Goal: Book appointment/travel/reservation

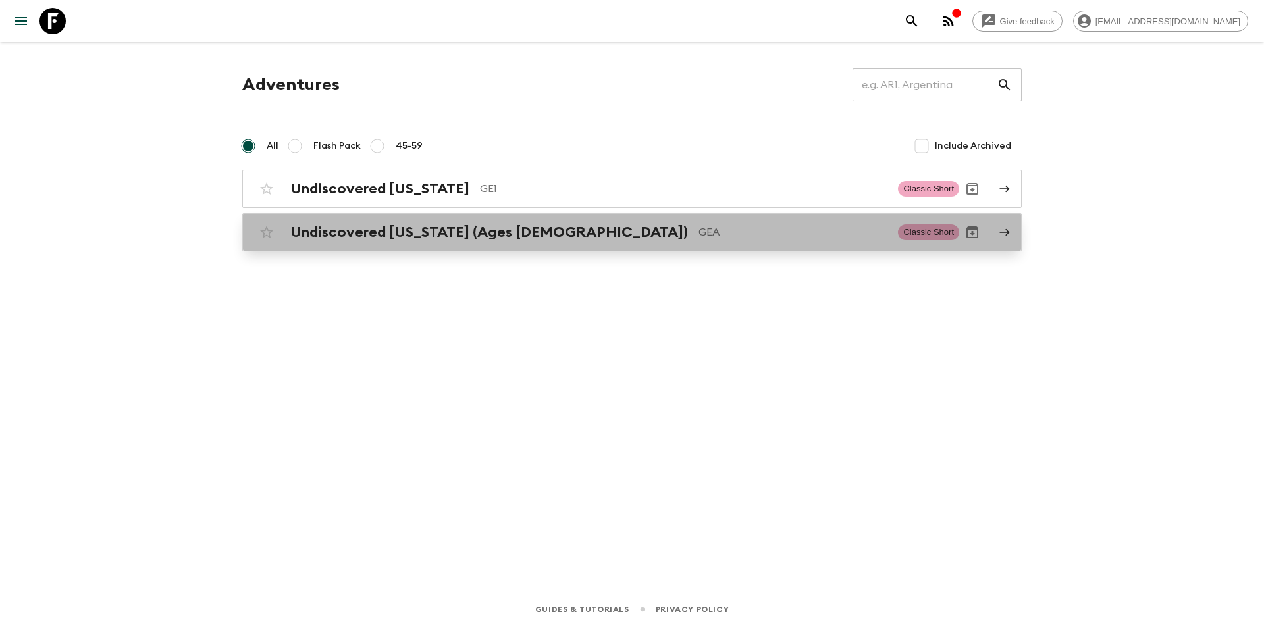
click at [424, 235] on h2 "Undiscovered [US_STATE] (Ages [DEMOGRAPHIC_DATA])" at bounding box center [489, 232] width 398 height 17
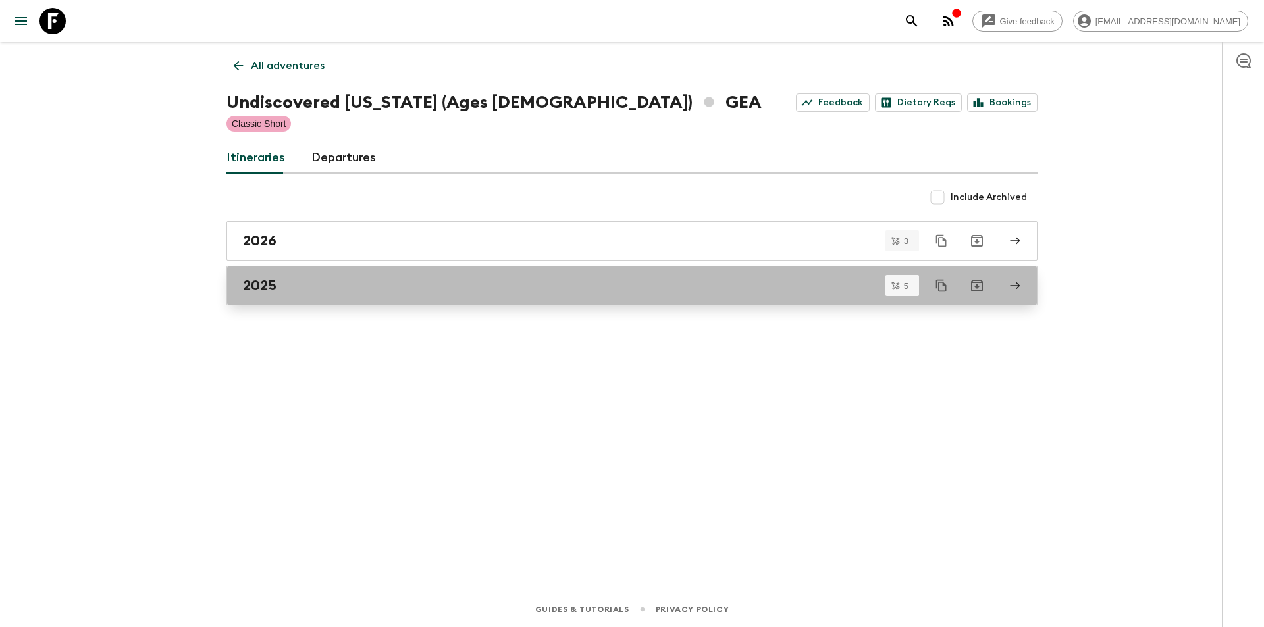
click at [286, 290] on div "2025" at bounding box center [619, 285] width 753 height 17
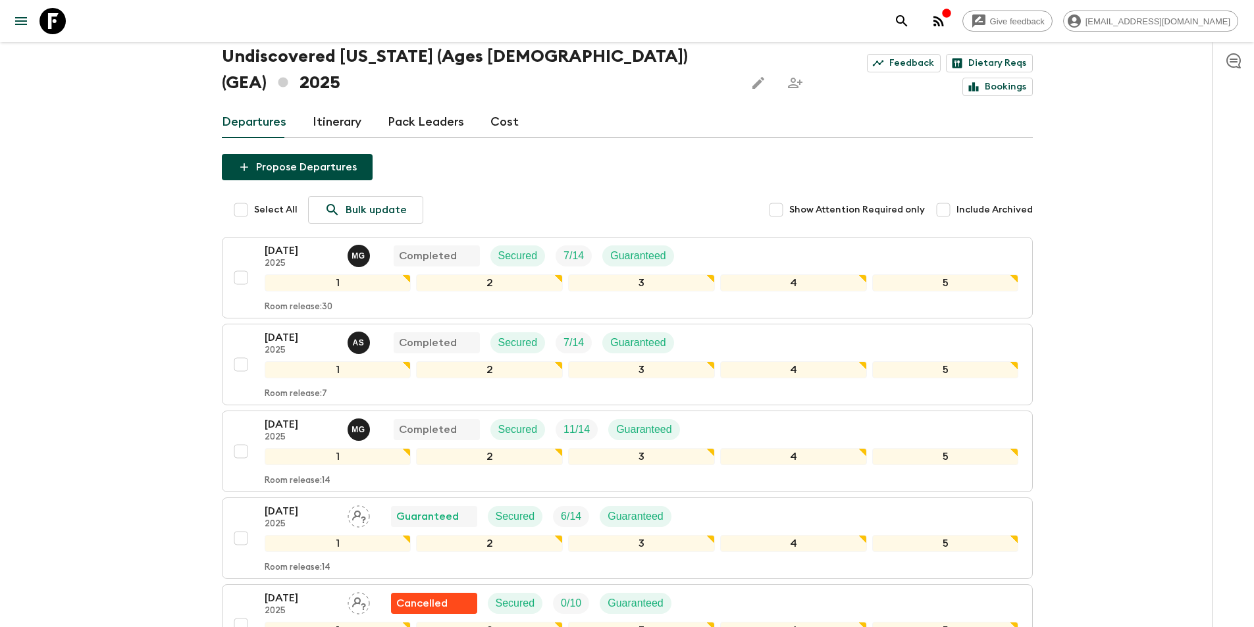
scroll to position [132, 0]
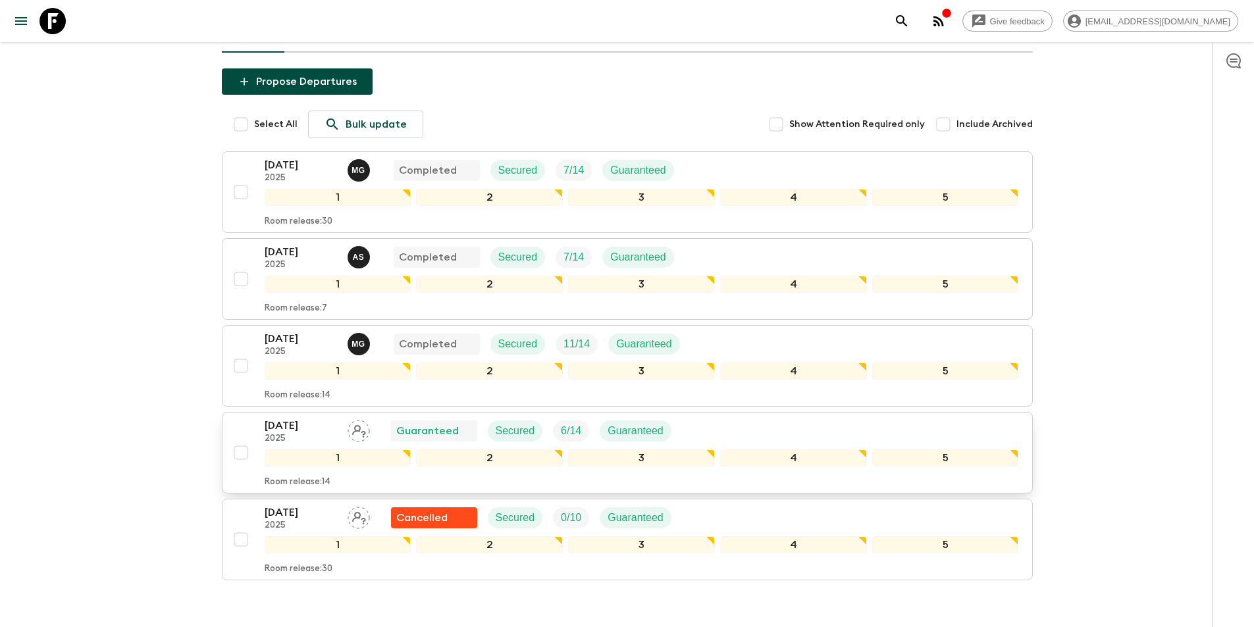
click at [286, 418] on p "[DATE]" at bounding box center [301, 426] width 72 height 16
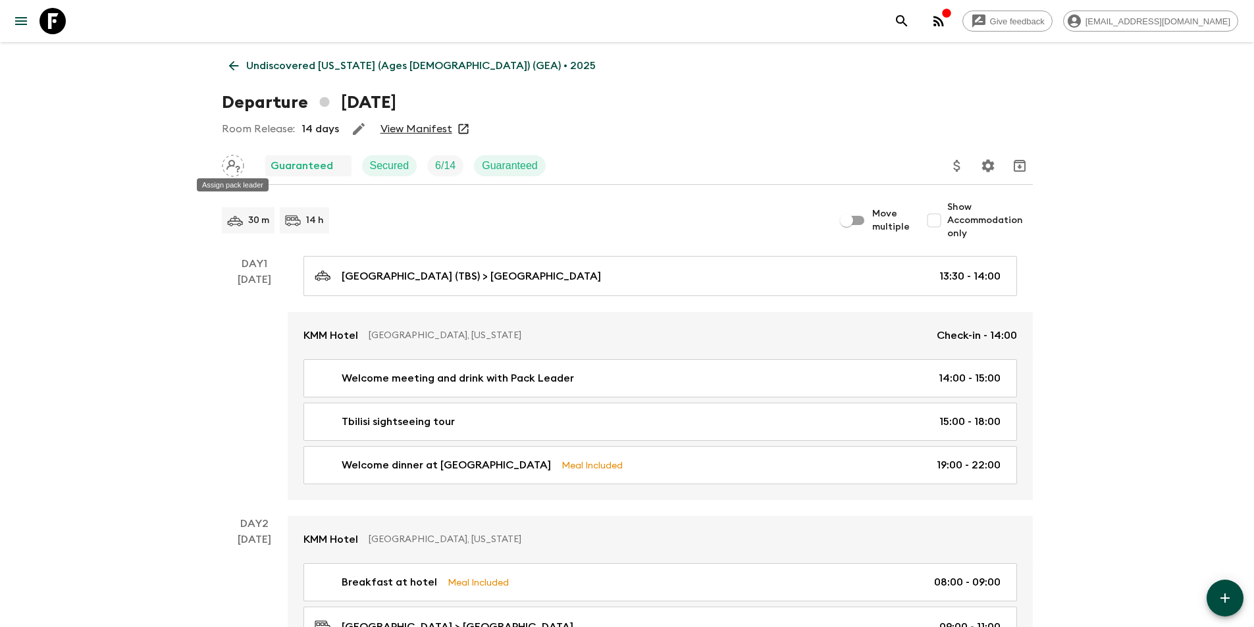
click at [236, 165] on icon "Assign pack leader" at bounding box center [233, 166] width 22 height 22
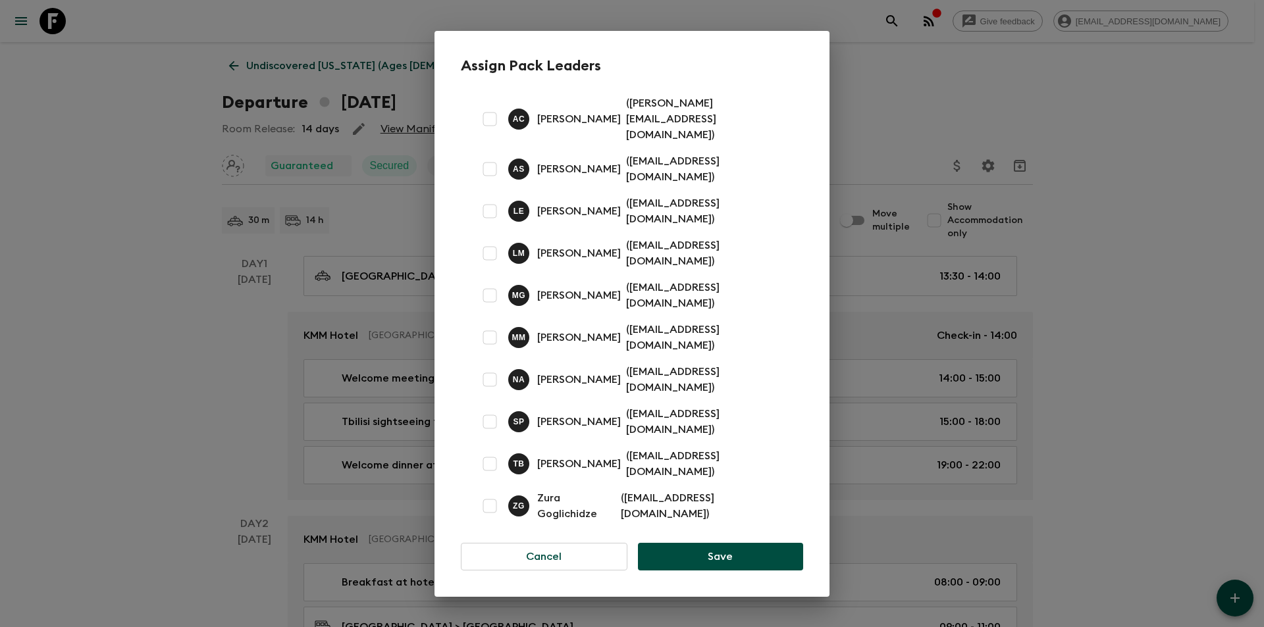
click at [485, 250] on input "checkbox" at bounding box center [489, 253] width 26 height 26
checkbox input "true"
click at [719, 543] on button "Save" at bounding box center [720, 557] width 165 height 28
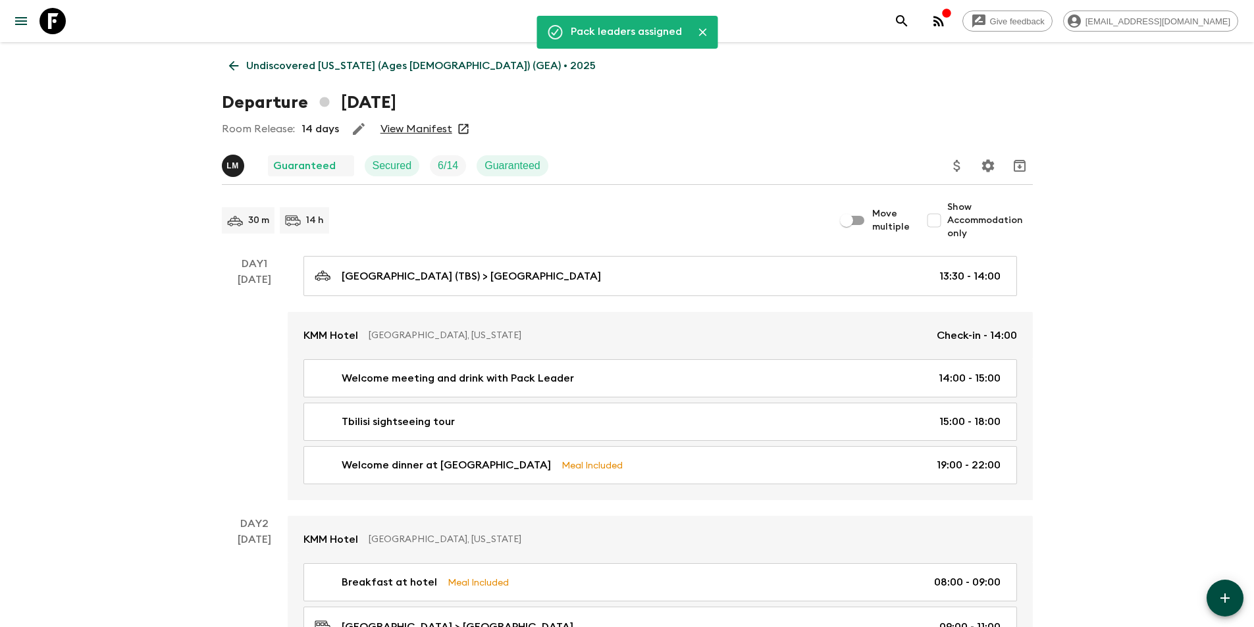
click at [265, 65] on p "Undiscovered Georgia (Ages 45-59) (GEA) • 2025" at bounding box center [420, 66] width 349 height 16
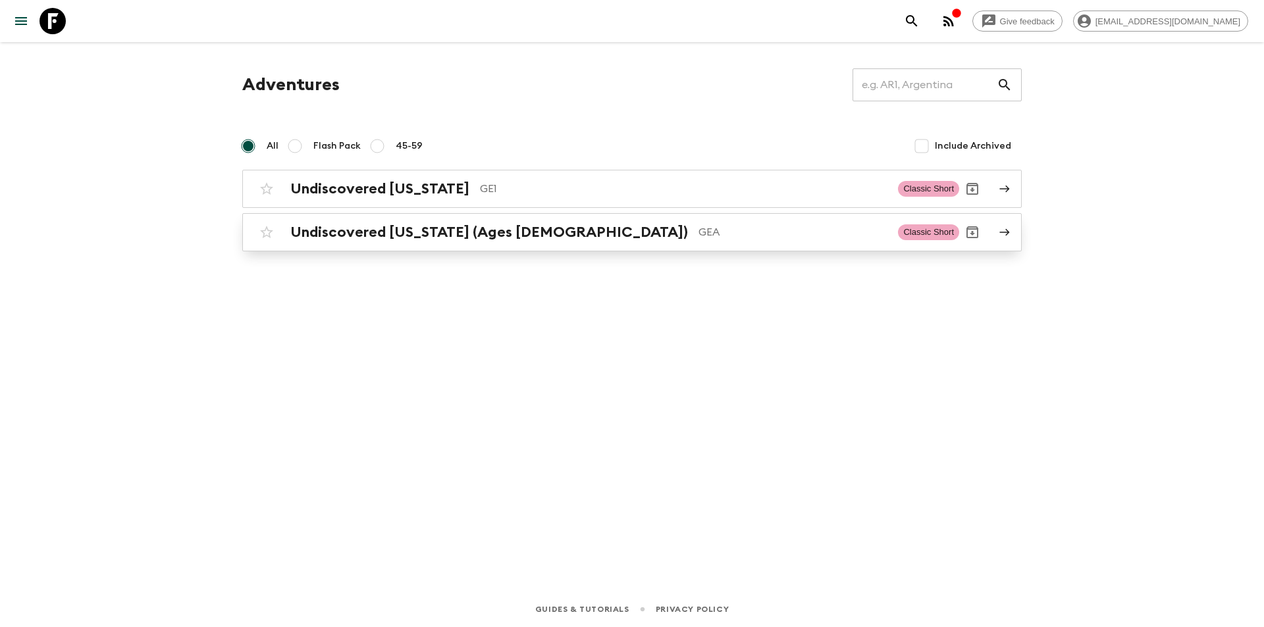
click at [359, 227] on h2 "Undiscovered [US_STATE] (Ages [DEMOGRAPHIC_DATA])" at bounding box center [489, 232] width 398 height 17
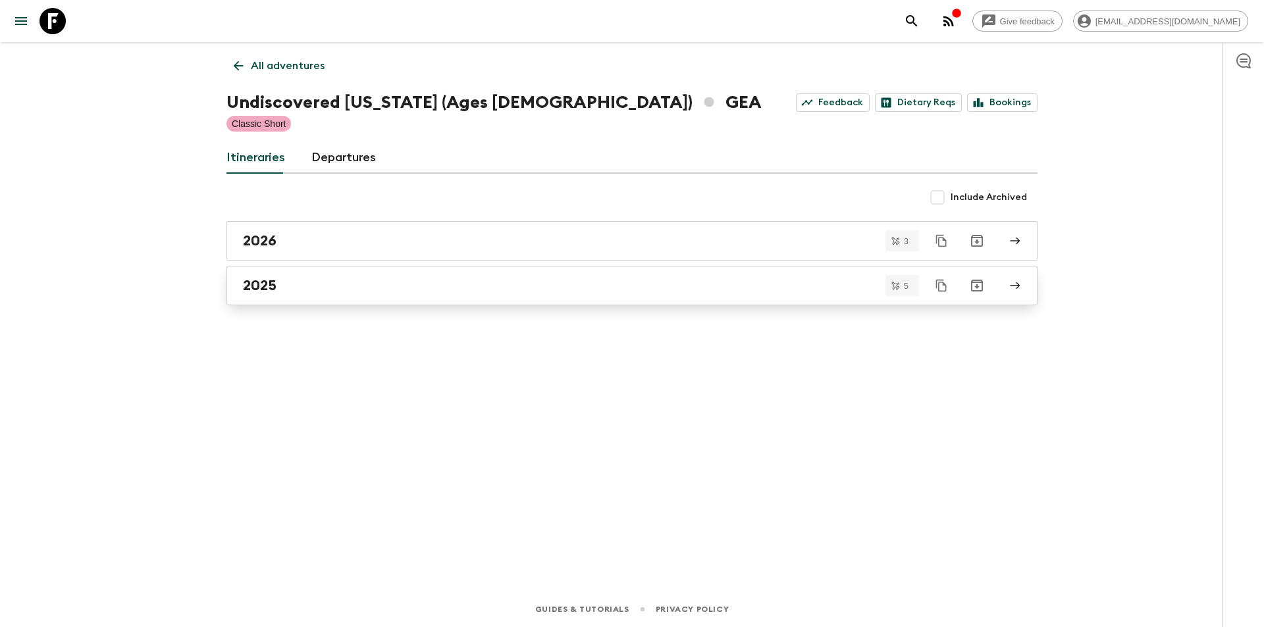
click at [286, 296] on link "2025" at bounding box center [631, 285] width 811 height 39
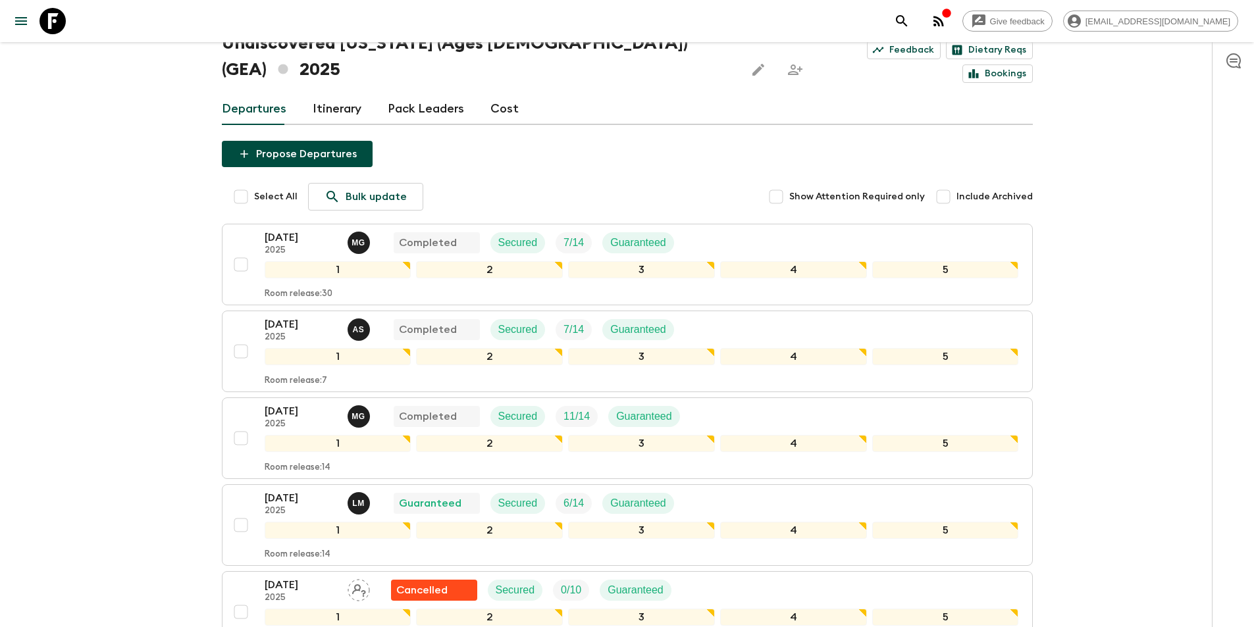
scroll to position [178, 0]
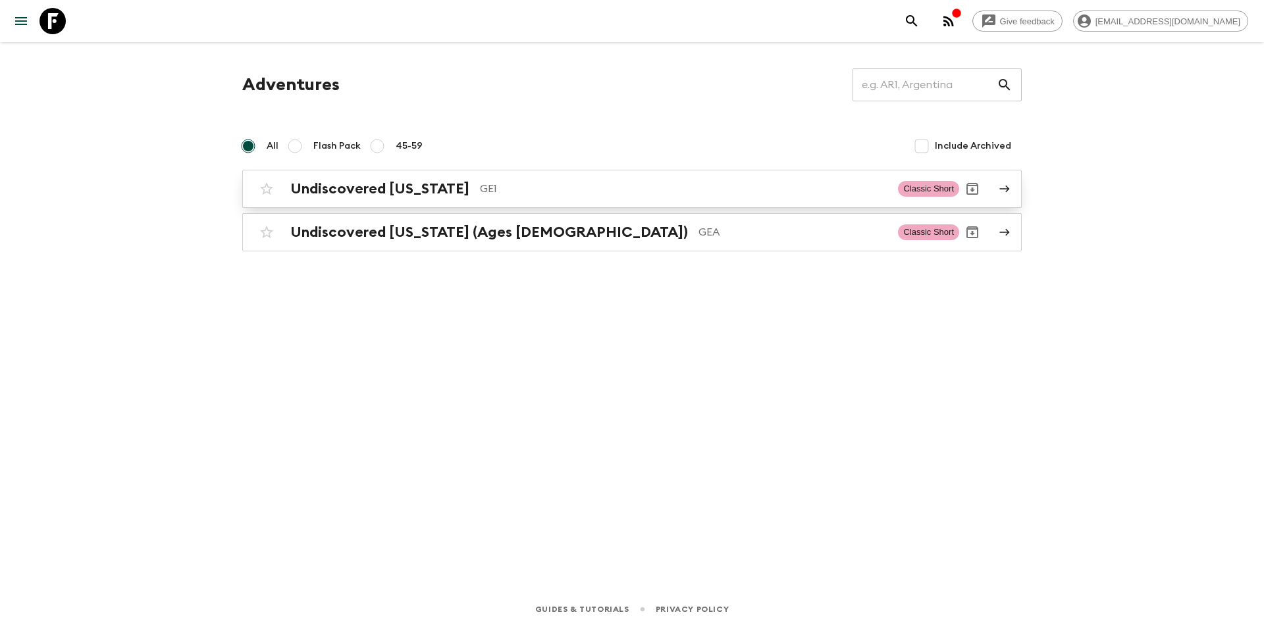
click at [314, 190] on h2 "Undiscovered [US_STATE]" at bounding box center [379, 188] width 179 height 17
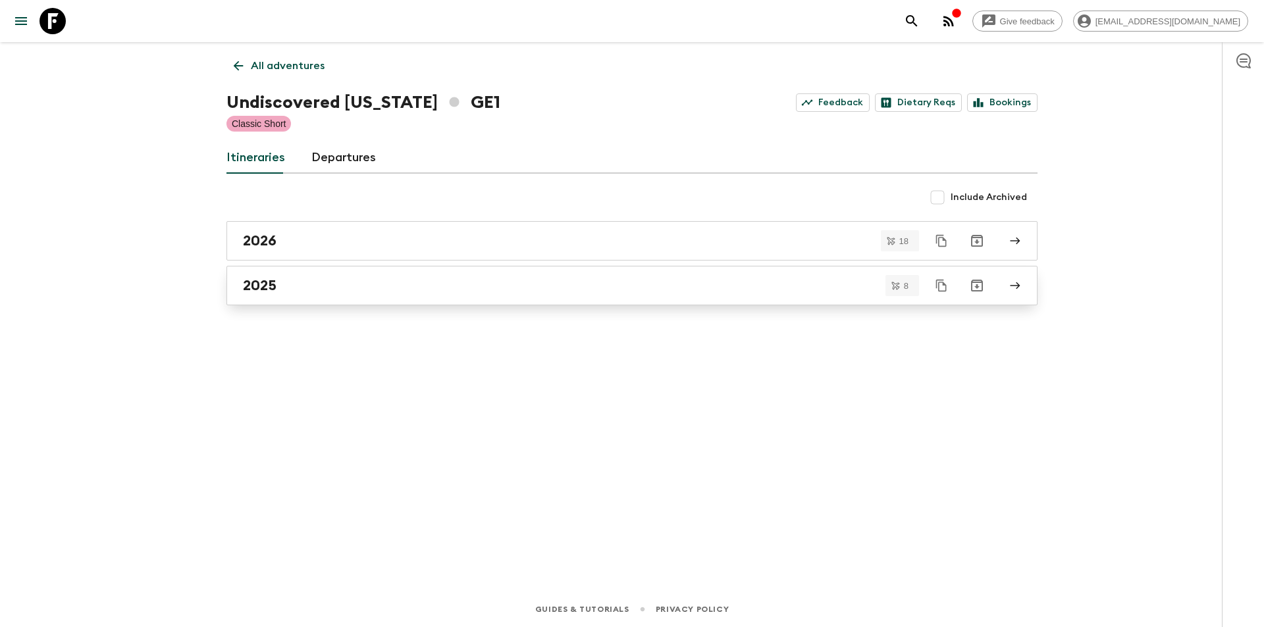
click at [276, 274] on link "2025" at bounding box center [631, 285] width 811 height 39
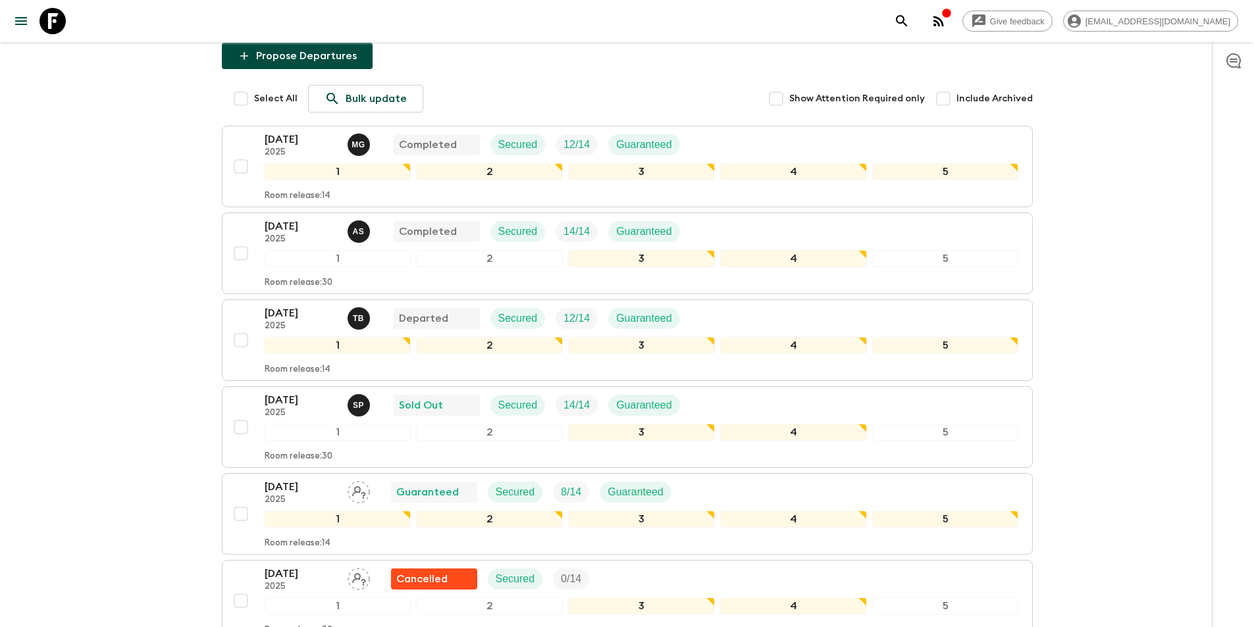
scroll to position [263, 0]
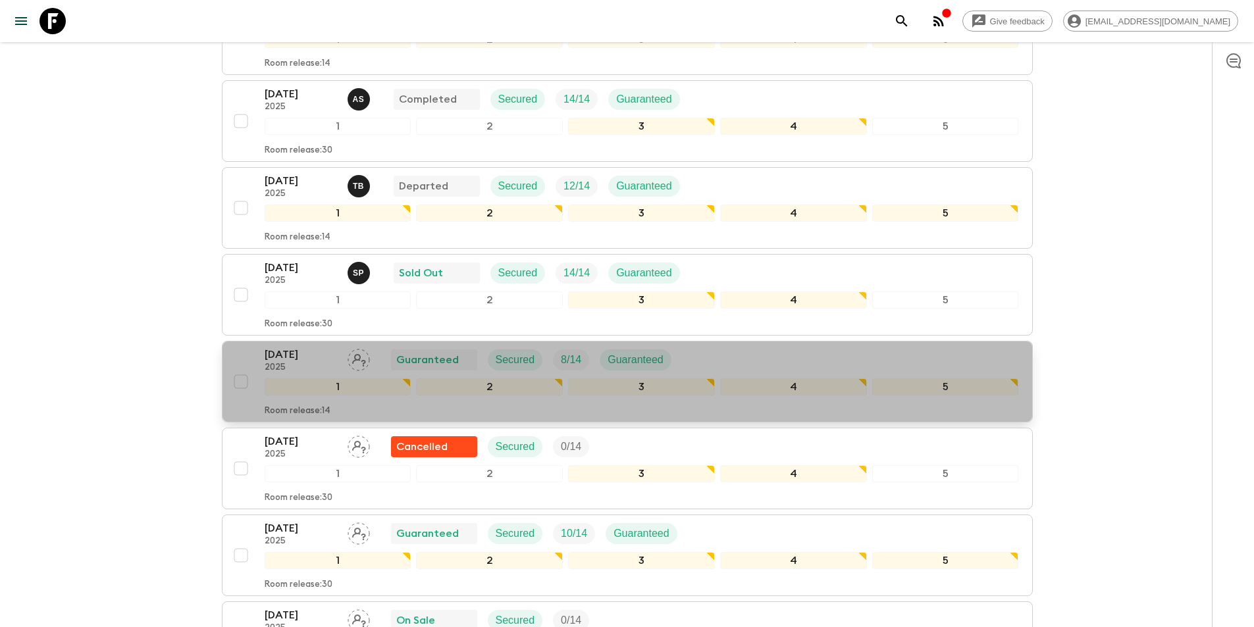
click at [284, 361] on p "[DATE]" at bounding box center [301, 355] width 72 height 16
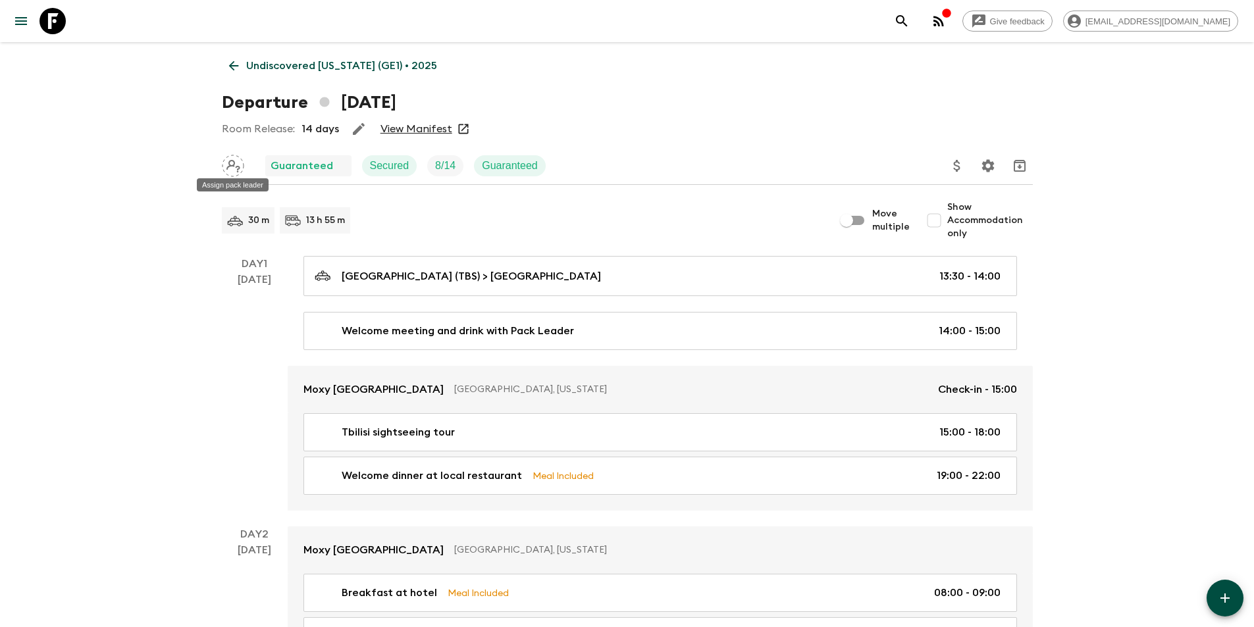
click at [232, 167] on icon "Assign pack leader" at bounding box center [233, 166] width 22 height 22
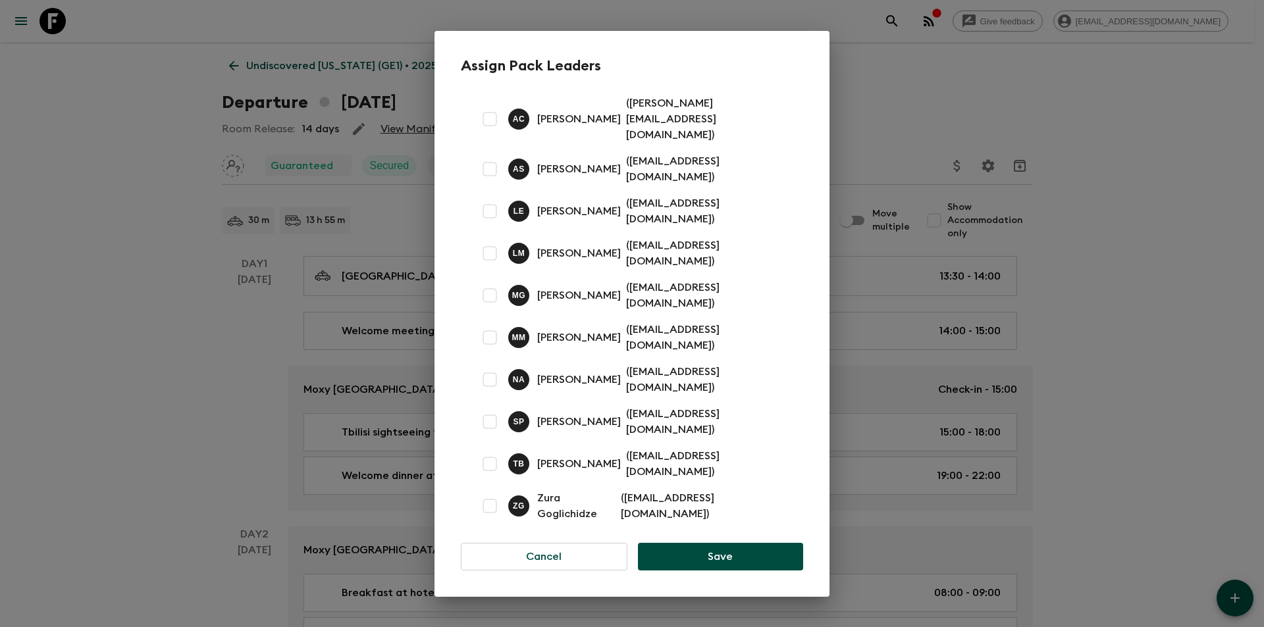
click at [493, 251] on input "checkbox" at bounding box center [489, 253] width 26 height 26
checkbox input "true"
click at [675, 543] on button "Save" at bounding box center [720, 557] width 165 height 28
